Goal: Find specific page/section: Find specific page/section

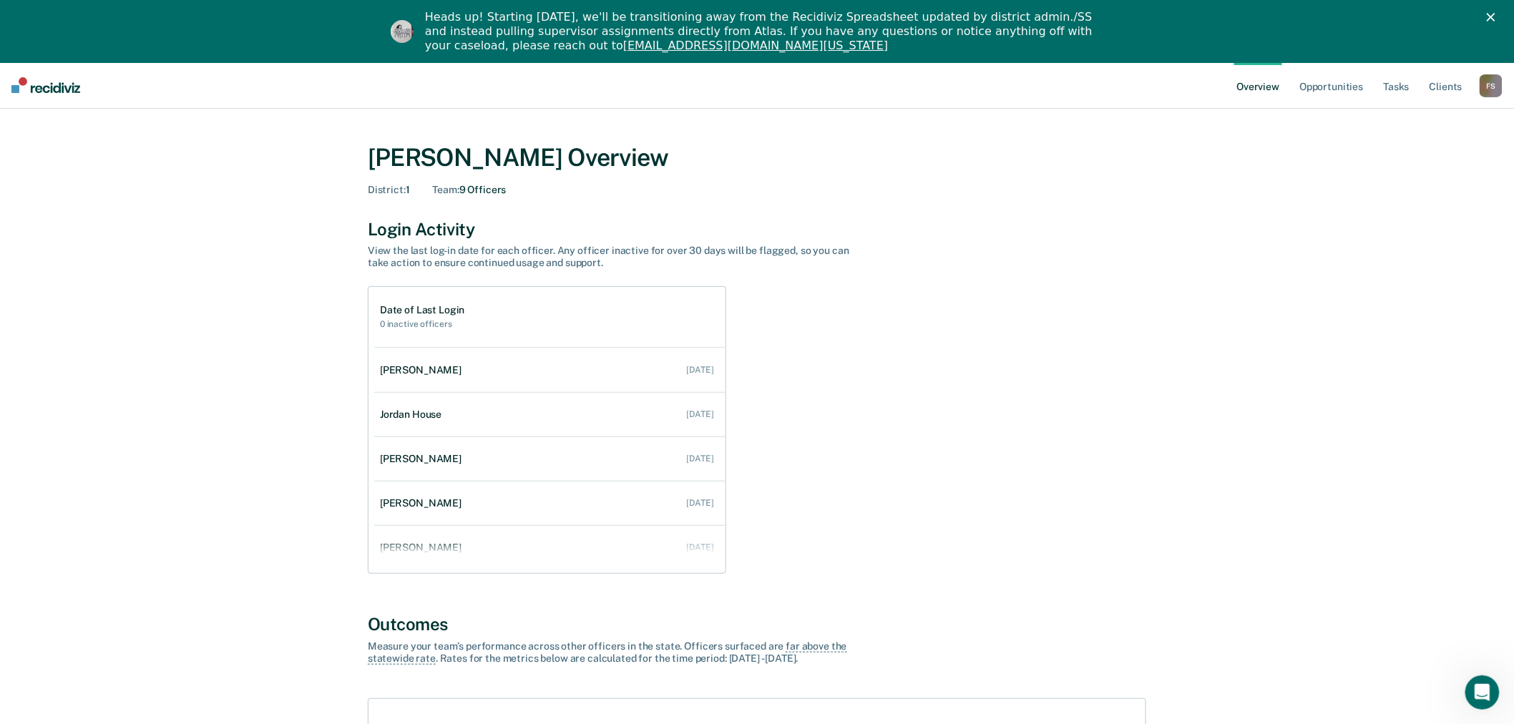
click at [1489, 87] on div "F S" at bounding box center [1491, 85] width 23 height 23
click at [1427, 153] on link "Go to Operations" at bounding box center [1433, 156] width 115 height 12
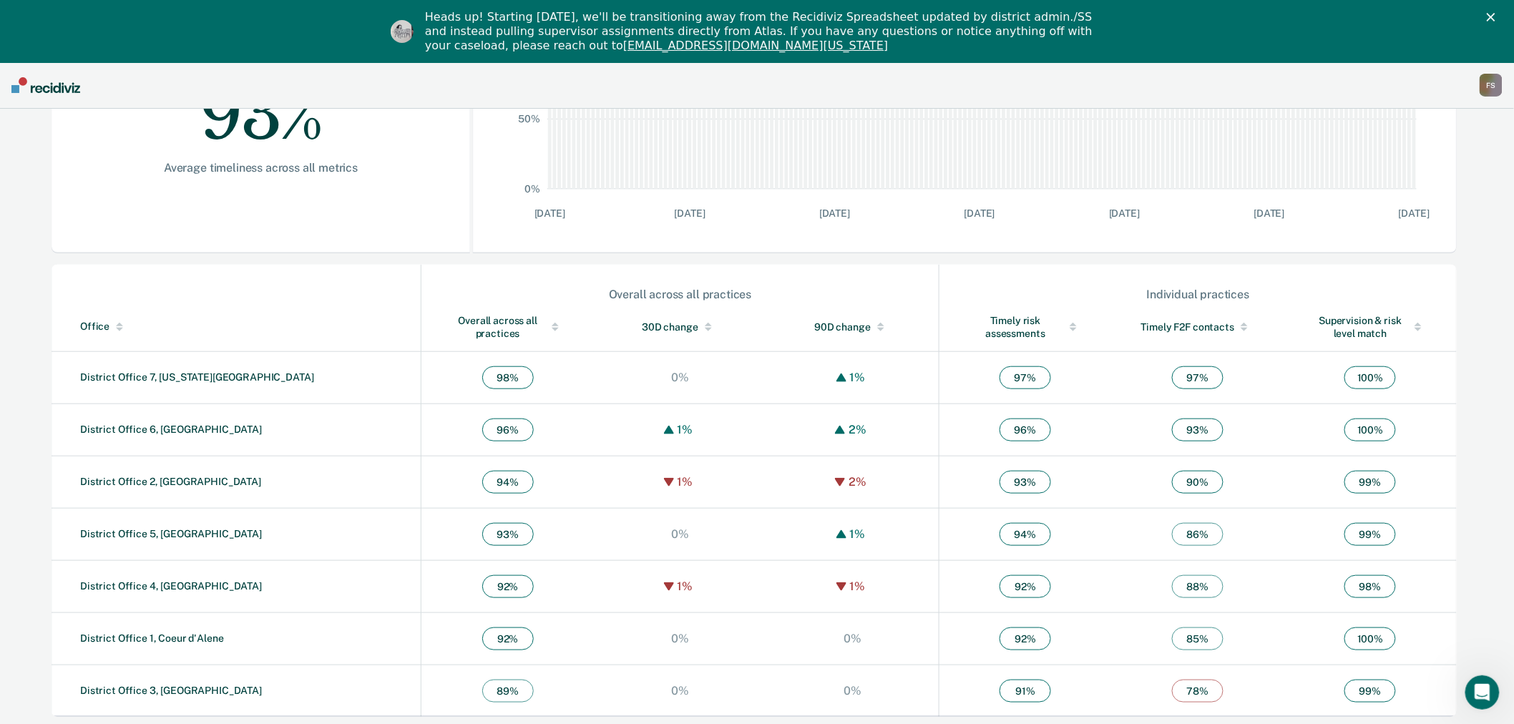
scroll to position [336, 0]
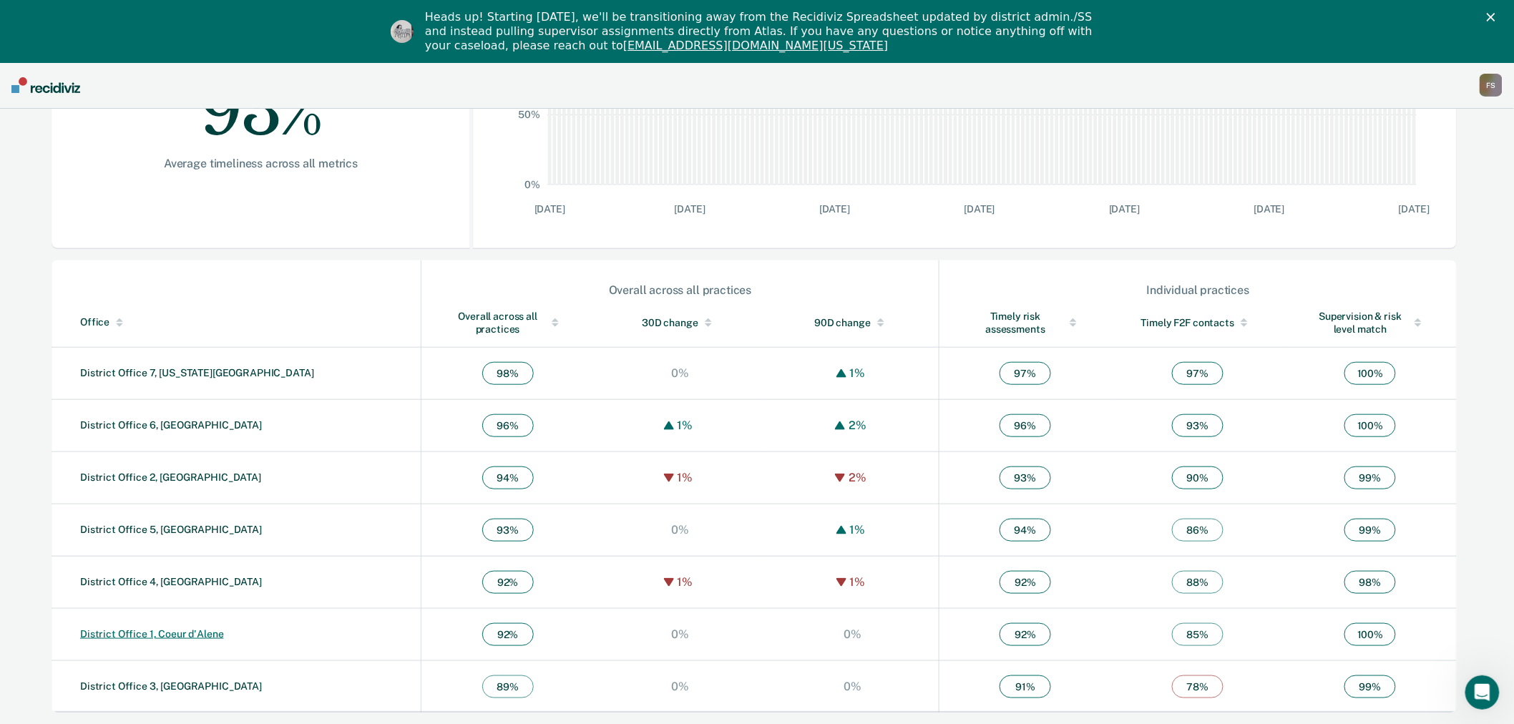
click at [203, 632] on link "District Office 1, Coeur d'Alene" at bounding box center [152, 633] width 144 height 11
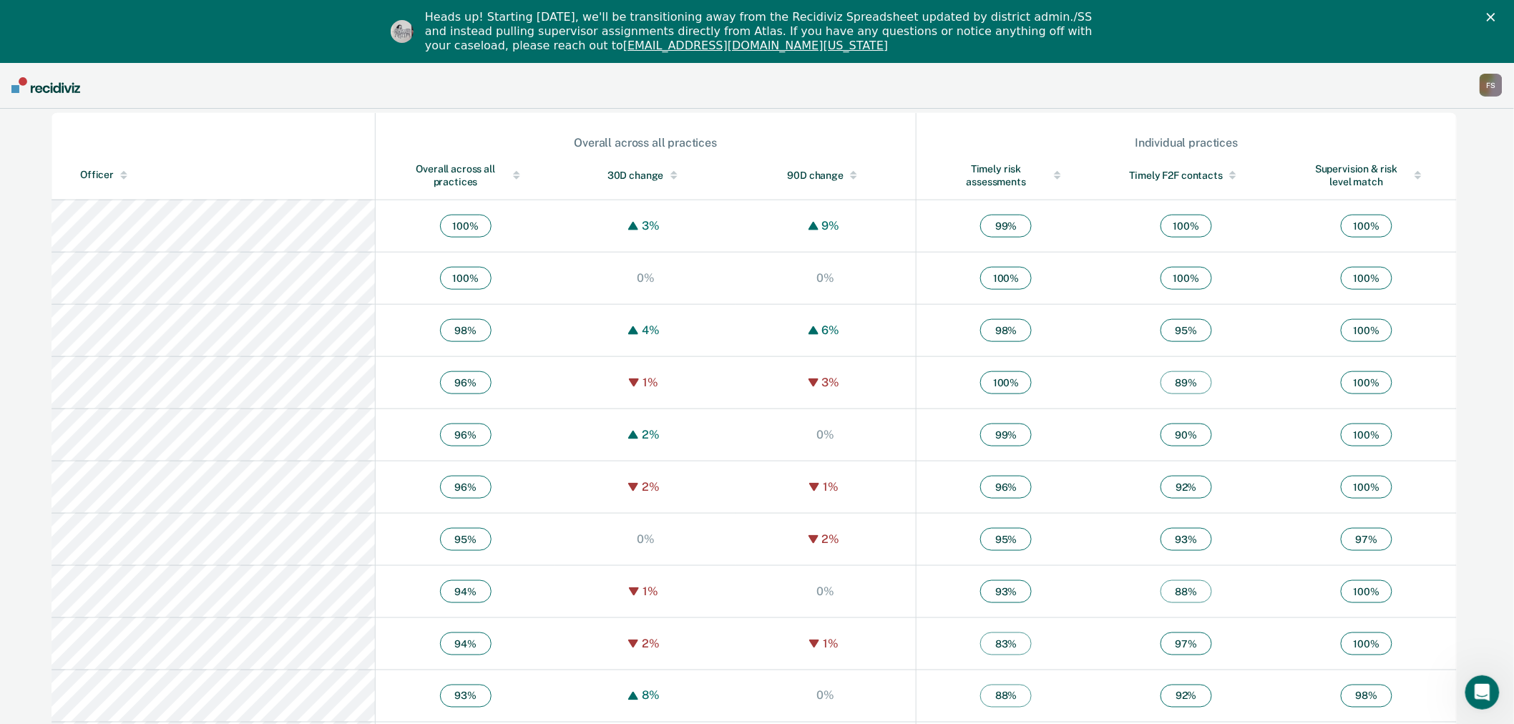
scroll to position [476, 0]
